Goal: Transaction & Acquisition: Subscribe to service/newsletter

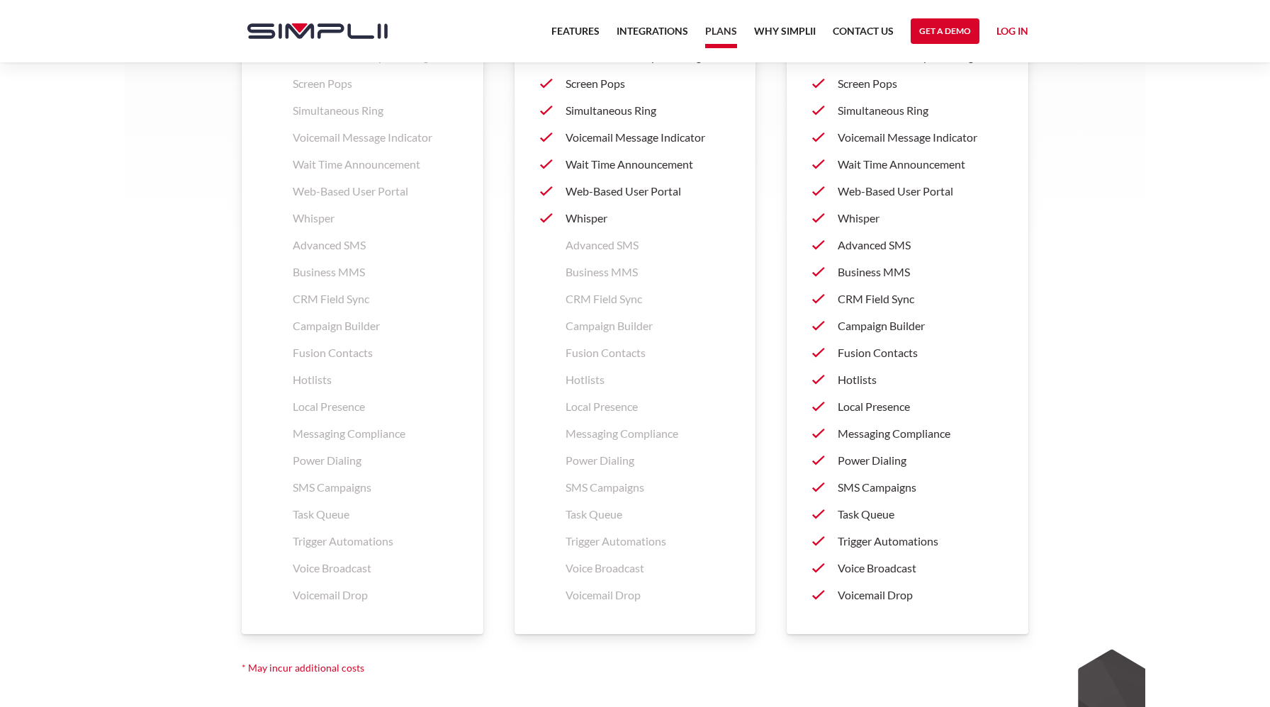
scroll to position [2064, 0]
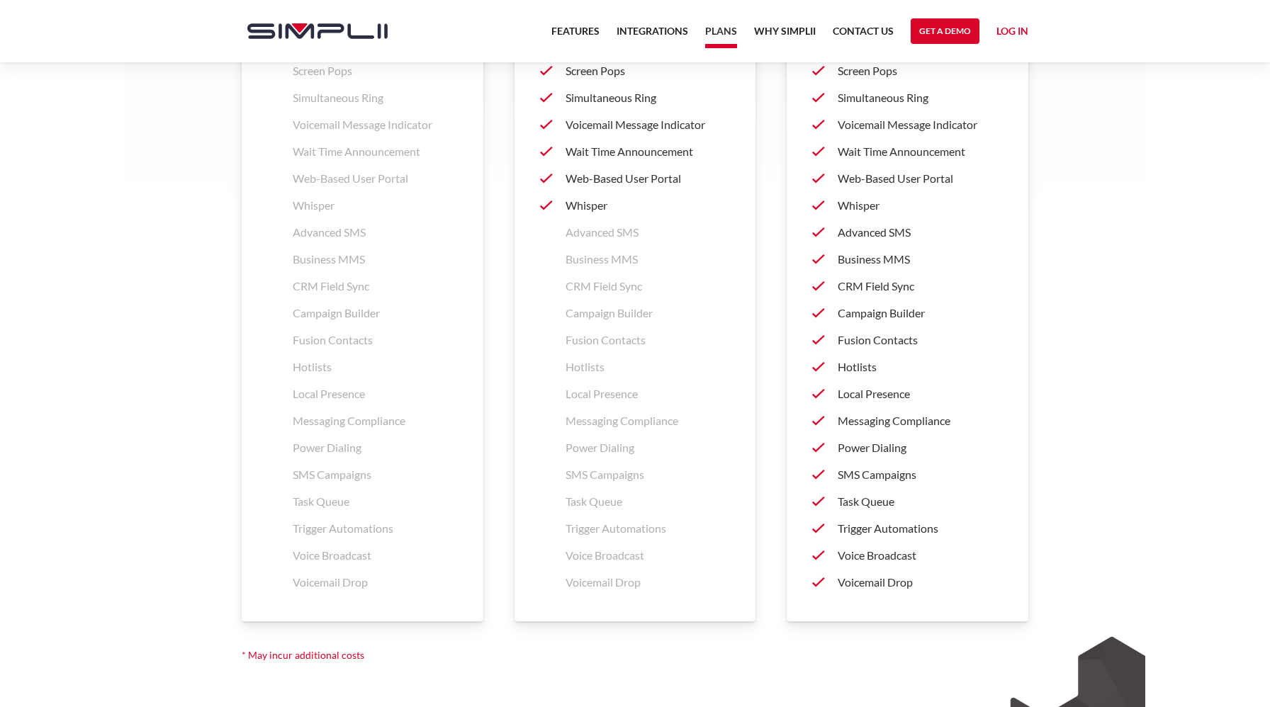
click at [867, 288] on p "CRM Field Sync" at bounding box center [919, 286] width 165 height 17
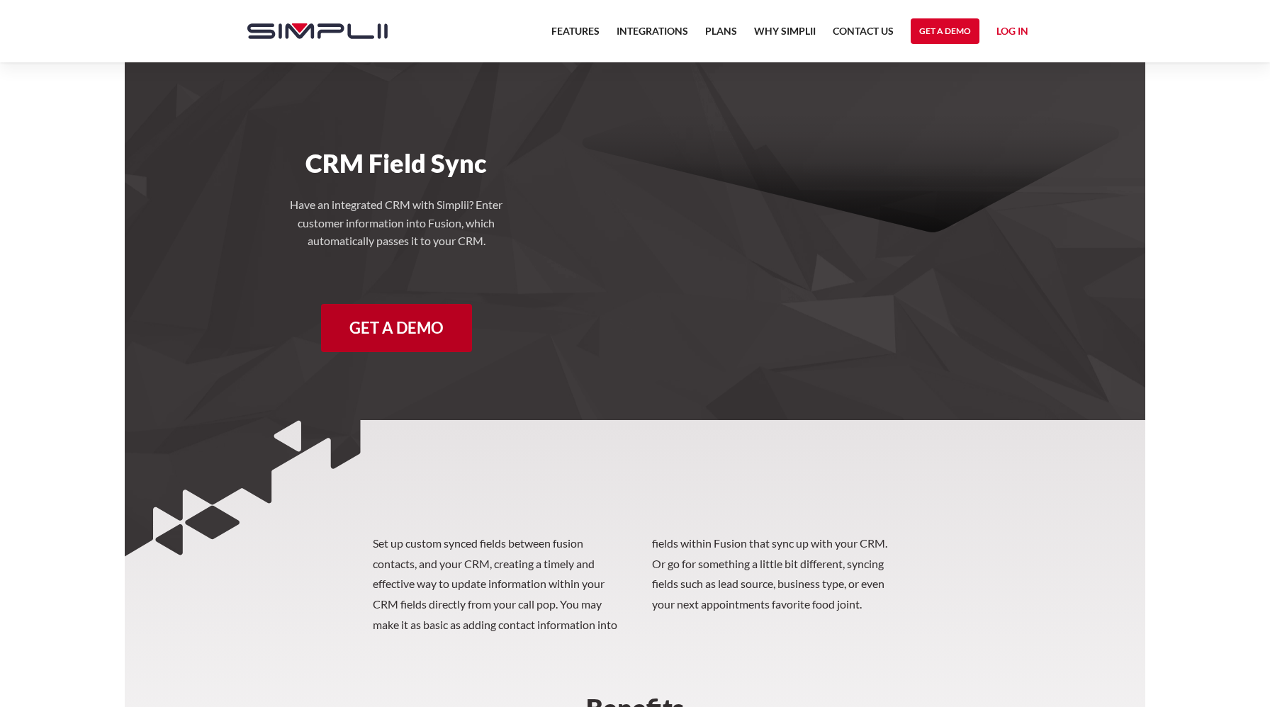
click at [385, 322] on link "Get a Demo" at bounding box center [396, 328] width 151 height 48
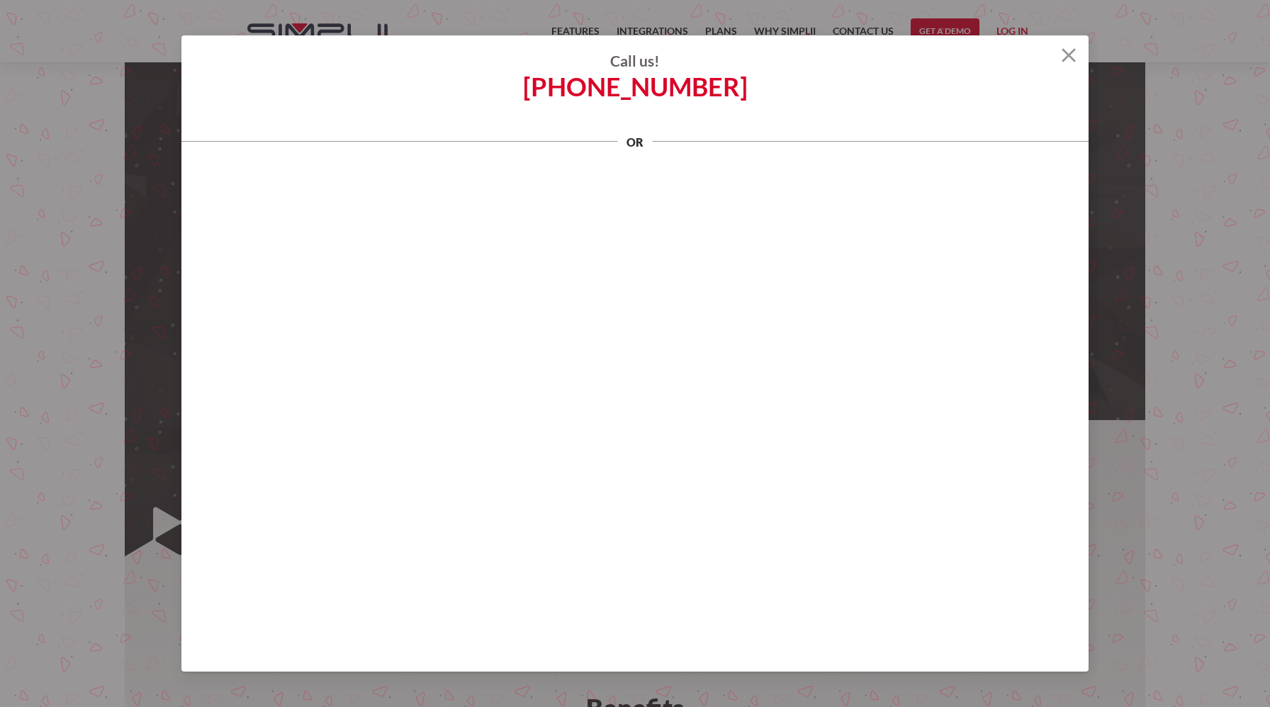
click at [1070, 57] on img at bounding box center [1068, 55] width 14 height 14
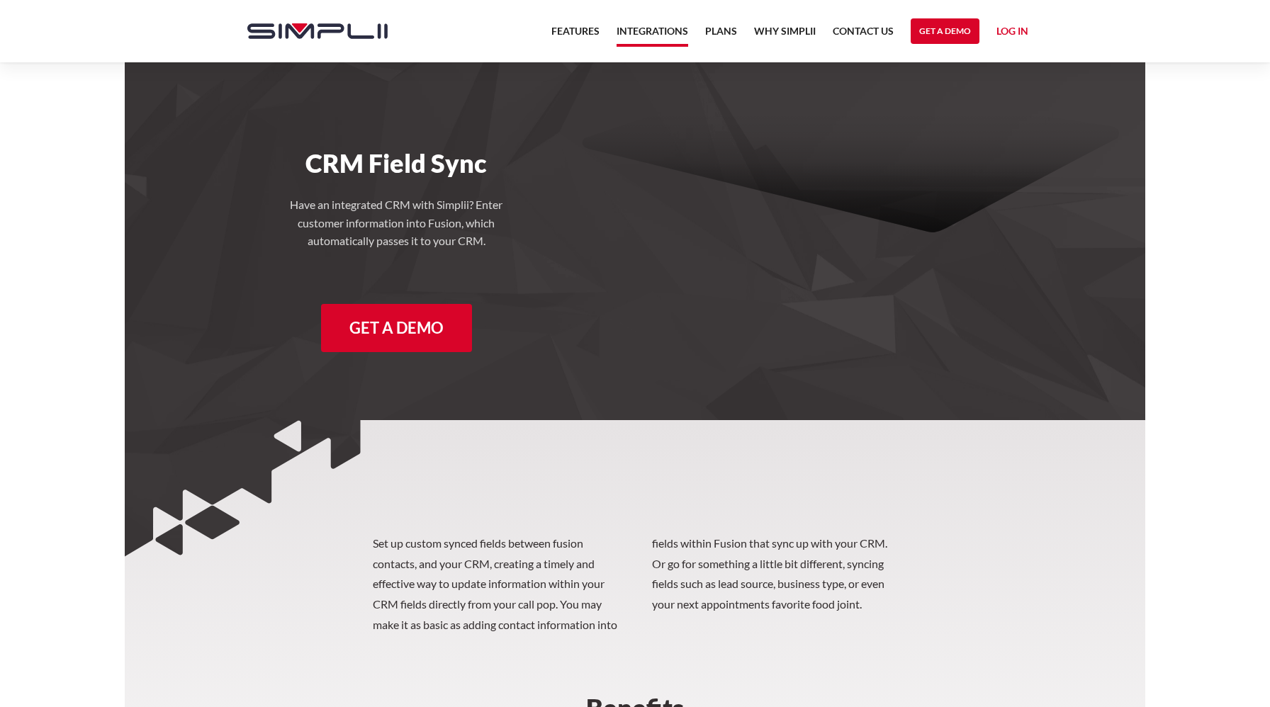
click at [638, 30] on link "Integrations" at bounding box center [652, 35] width 72 height 24
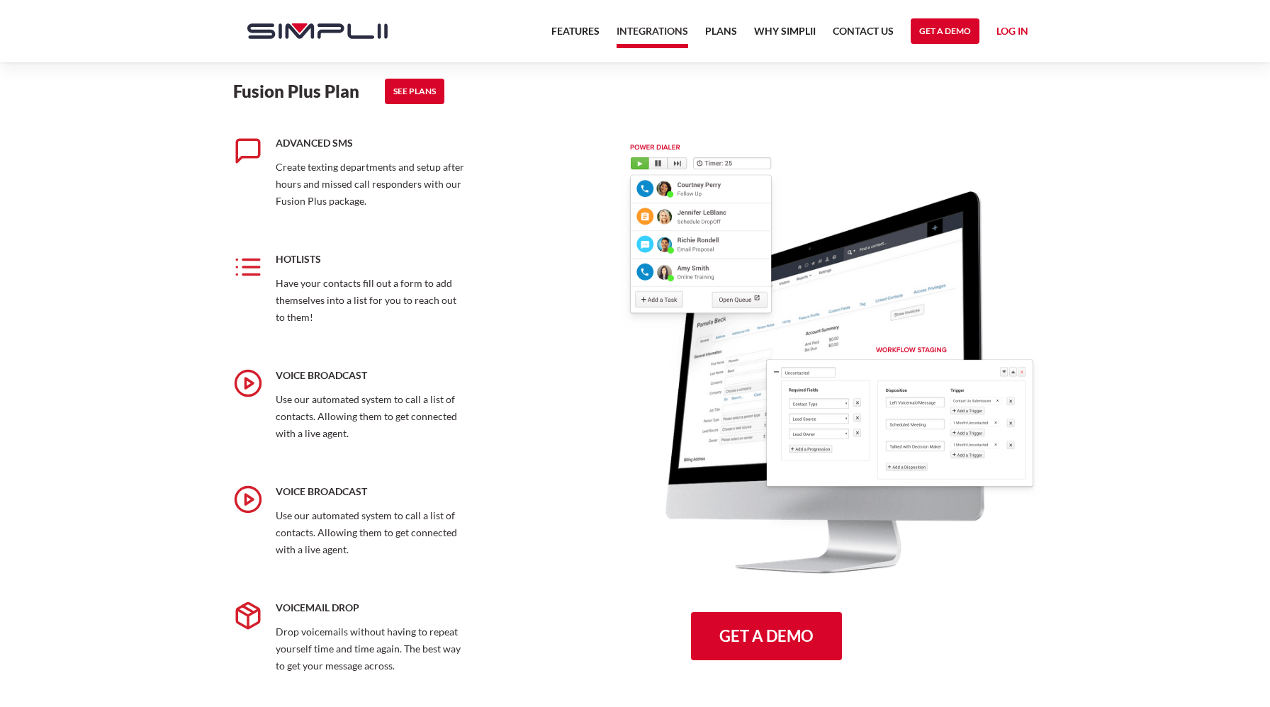
scroll to position [1588, 0]
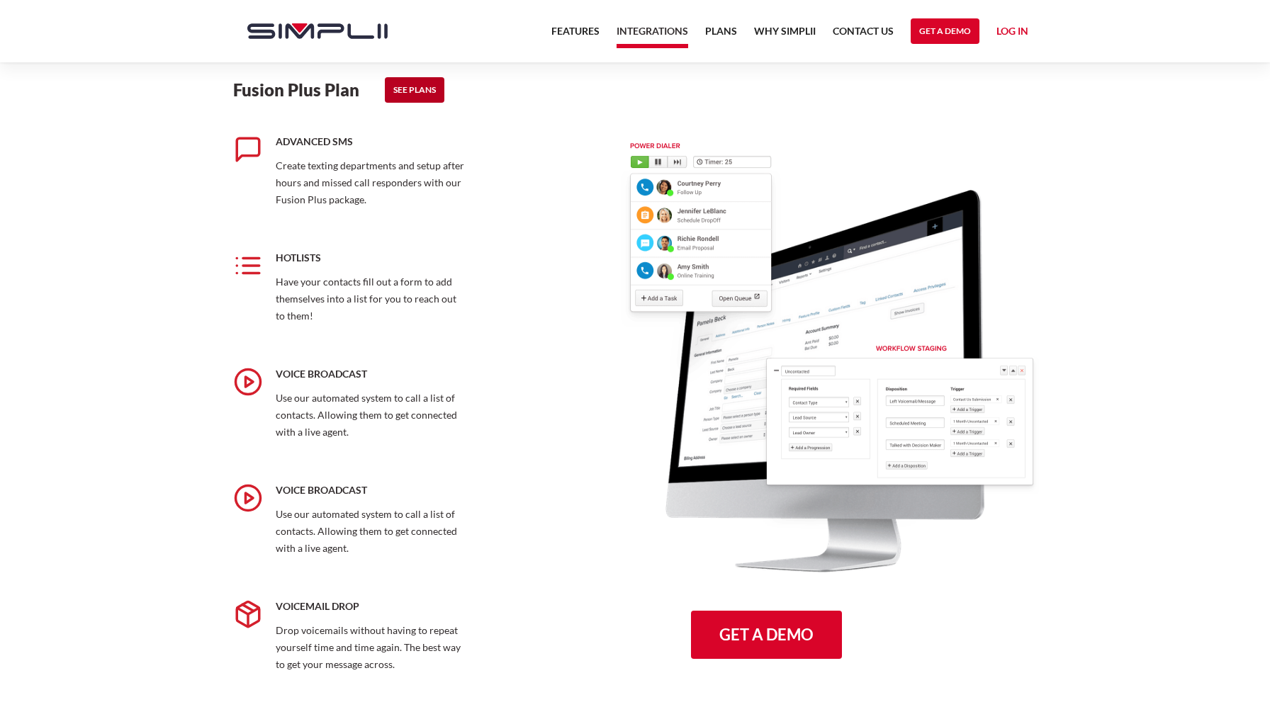
click at [428, 84] on link "See Plans" at bounding box center [415, 90] width 60 height 26
